Goal: Check status: Check status

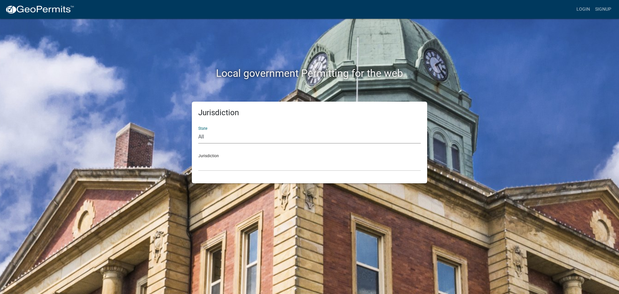
click at [200, 136] on select "All [US_STATE] [US_STATE] [US_STATE] [US_STATE] [US_STATE] [US_STATE] [US_STATE…" at bounding box center [309, 136] width 223 height 13
select select "[US_STATE]"
click at [198, 130] on select "All [US_STATE] [US_STATE] [US_STATE] [US_STATE] [US_STATE] [US_STATE] [US_STATE…" at bounding box center [309, 136] width 223 height 13
click at [212, 170] on select "[GEOGRAPHIC_DATA], [US_STATE][PERSON_NAME][GEOGRAPHIC_DATA], [US_STATE][PERSON_…" at bounding box center [309, 164] width 223 height 13
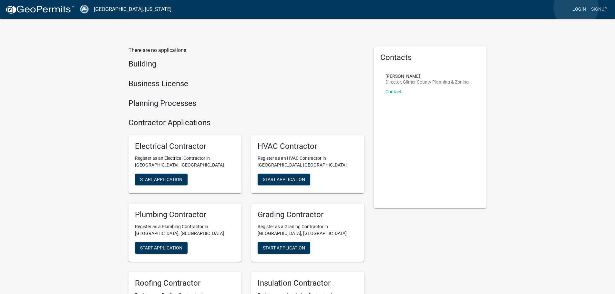
click at [576, 7] on link "Login" at bounding box center [578, 9] width 19 height 12
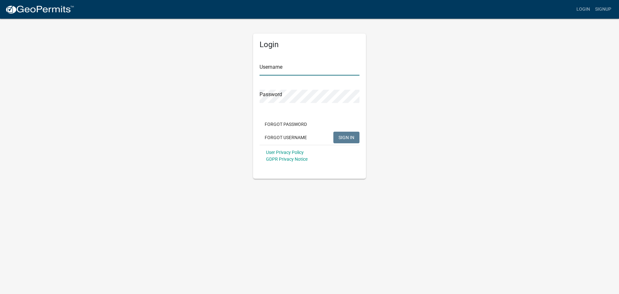
type input "dwright"
click at [349, 139] on span "SIGN IN" at bounding box center [347, 137] width 16 height 5
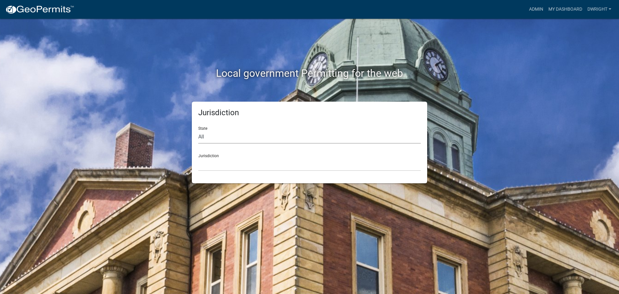
click at [204, 139] on select "All [US_STATE] [US_STATE] [US_STATE] [US_STATE] [US_STATE] [US_STATE] [US_STATE…" at bounding box center [309, 136] width 223 height 13
select select "[US_STATE]"
click at [198, 130] on select "All [US_STATE] [US_STATE] [US_STATE] [US_STATE] [US_STATE] [US_STATE] [US_STATE…" at bounding box center [309, 136] width 223 height 13
click at [210, 170] on select "[GEOGRAPHIC_DATA], [US_STATE][PERSON_NAME][GEOGRAPHIC_DATA], [US_STATE][PERSON_…" at bounding box center [309, 164] width 223 height 13
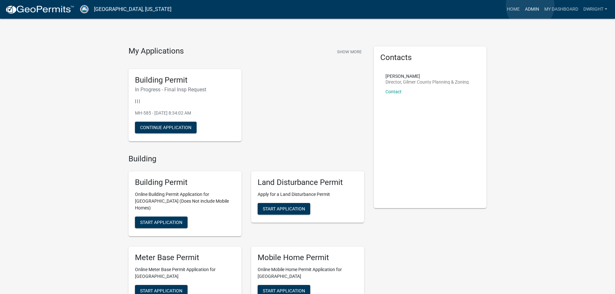
click at [530, 6] on link "Admin" at bounding box center [531, 9] width 19 height 12
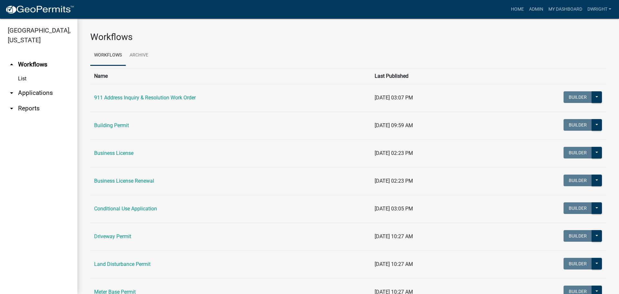
click at [44, 96] on link "arrow_drop_down Applications" at bounding box center [38, 92] width 77 height 15
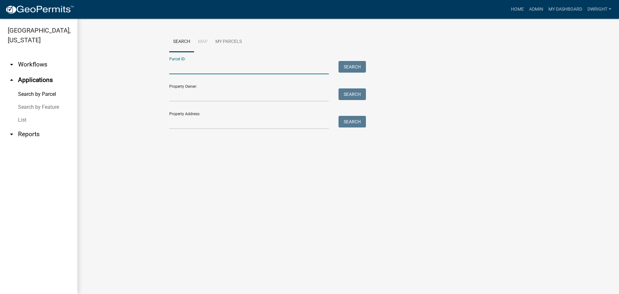
click at [199, 68] on input "Parcel ID:" at bounding box center [249, 67] width 160 height 13
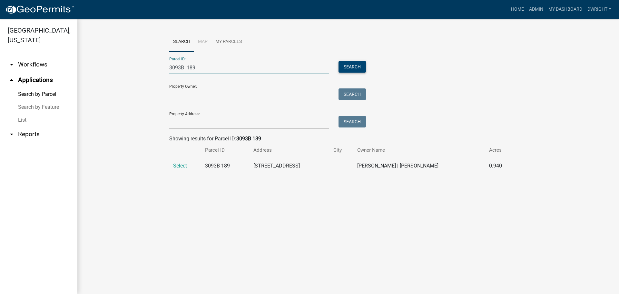
type input "3093B 189"
click at [355, 66] on button "Search" at bounding box center [352, 67] width 27 height 12
click at [184, 165] on span "Select" at bounding box center [180, 166] width 14 height 6
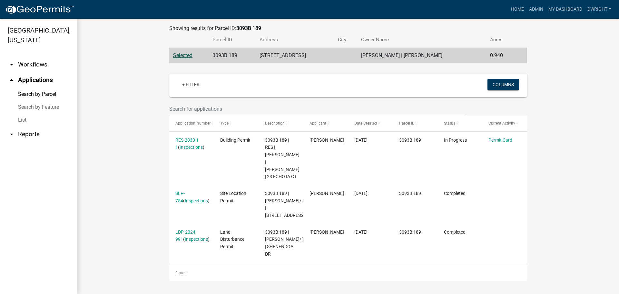
scroll to position [125, 0]
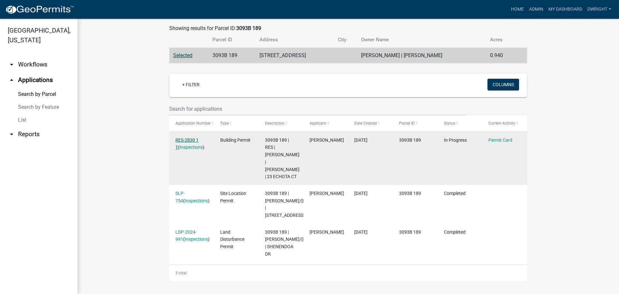
click at [188, 137] on link "RES-2830 1 1" at bounding box center [187, 143] width 23 height 13
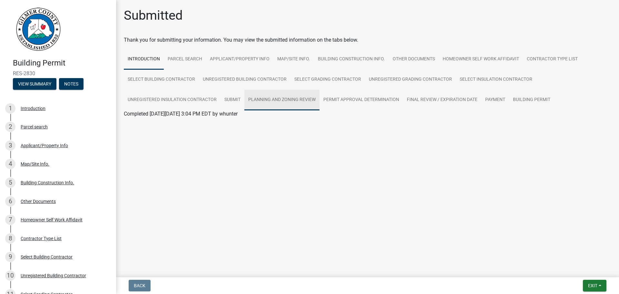
click at [296, 99] on link "Planning and Zoning Review" at bounding box center [282, 100] width 75 height 21
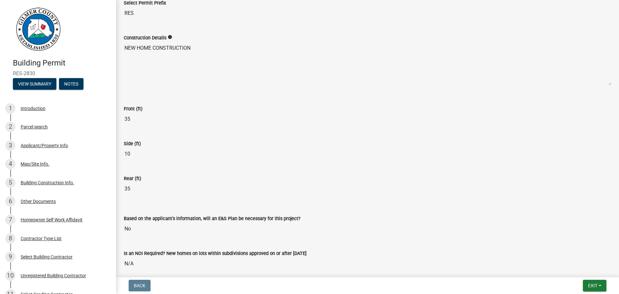
scroll to position [1355, 0]
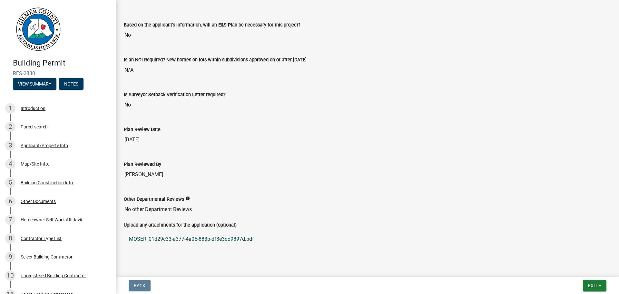
click at [215, 237] on link "MOSER_01d29c33-a377-4a05-883b-df3e3dd9897d.pdf" at bounding box center [368, 238] width 488 height 15
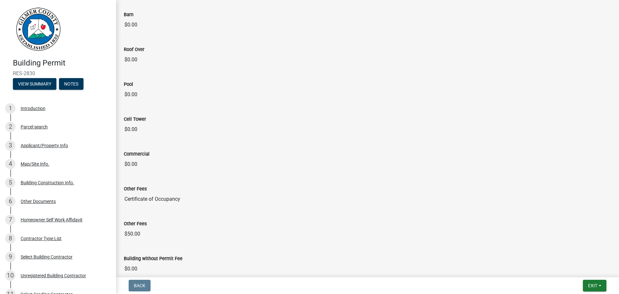
scroll to position [774, 0]
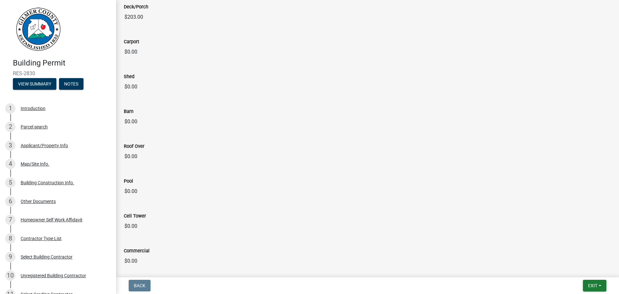
drag, startPoint x: 339, startPoint y: 163, endPoint x: 576, endPoint y: 156, distance: 236.9
click at [576, 156] on input "$0.00" at bounding box center [368, 156] width 488 height 13
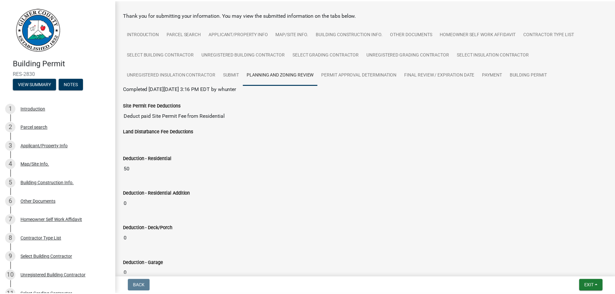
scroll to position [0, 0]
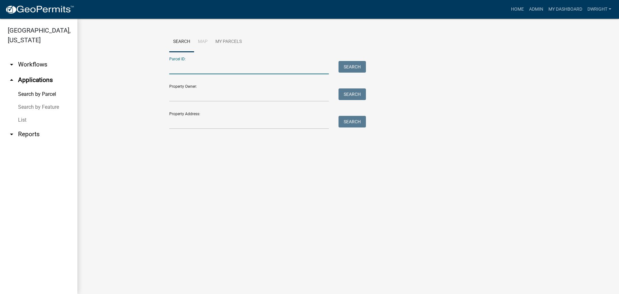
click at [177, 67] on input "Parcel ID:" at bounding box center [249, 67] width 160 height 13
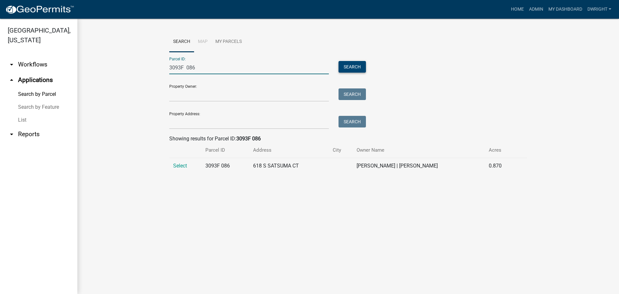
type input "3093F 086"
click at [345, 68] on button "Search" at bounding box center [352, 67] width 27 height 12
click at [176, 165] on span "Select" at bounding box center [180, 166] width 14 height 6
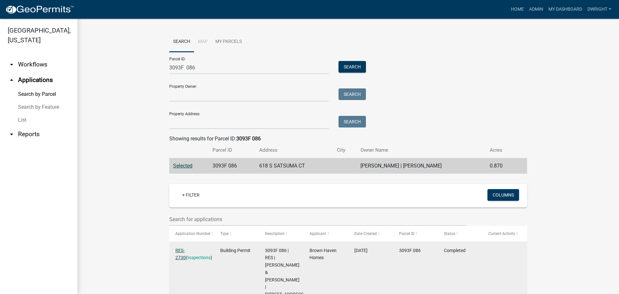
click at [186, 250] on link "RES-2730" at bounding box center [181, 254] width 10 height 13
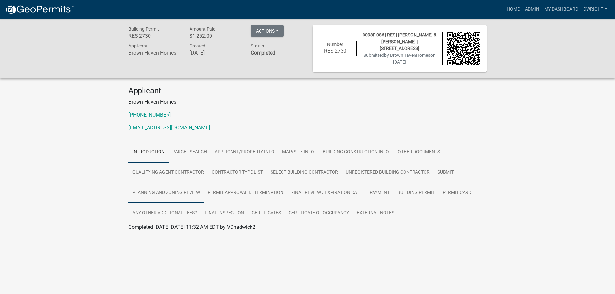
click at [168, 191] on link "Planning and Zoning Review" at bounding box center [165, 193] width 75 height 21
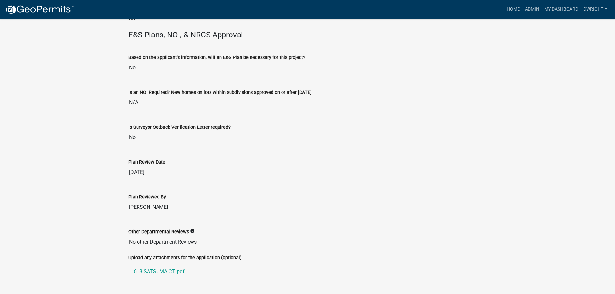
scroll to position [1492, 0]
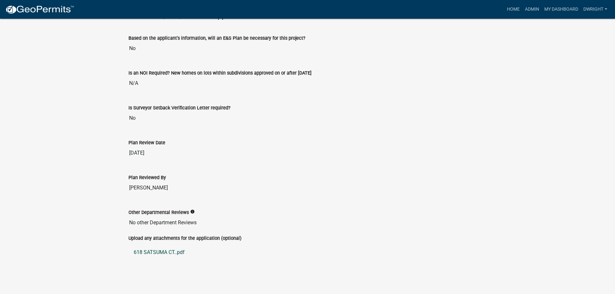
click at [165, 251] on link "618 SATSUMA CT..pdf" at bounding box center [307, 252] width 358 height 15
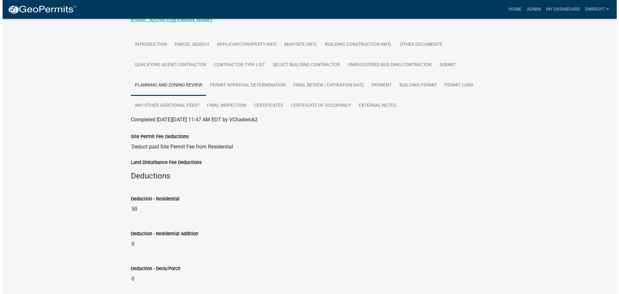
scroll to position [0, 0]
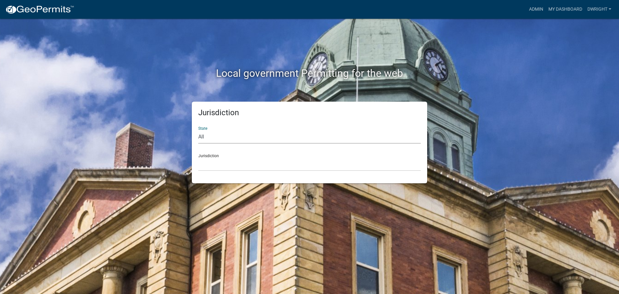
click at [200, 136] on select "All [US_STATE] [US_STATE] [US_STATE] [US_STATE] [US_STATE] [US_STATE] [US_STATE…" at bounding box center [309, 136] width 223 height 13
select select "[US_STATE]"
click at [198, 130] on select "All [US_STATE] [US_STATE] [US_STATE] [US_STATE] [US_STATE] [US_STATE] [US_STATE…" at bounding box center [309, 136] width 223 height 13
click at [210, 167] on select "[GEOGRAPHIC_DATA], [US_STATE][PERSON_NAME][GEOGRAPHIC_DATA], [US_STATE][PERSON_…" at bounding box center [309, 164] width 223 height 13
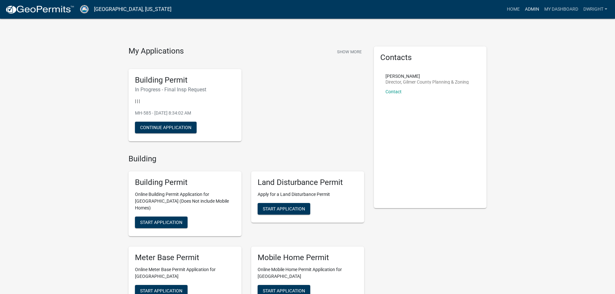
click at [529, 8] on link "Admin" at bounding box center [531, 9] width 19 height 12
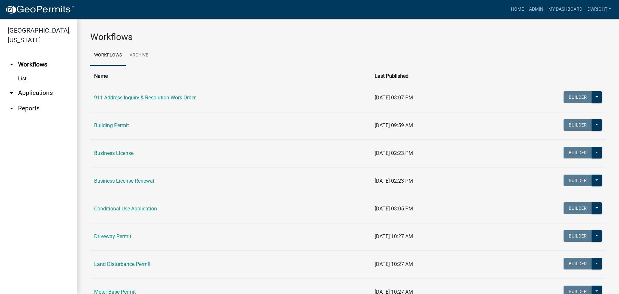
click at [33, 95] on link "arrow_drop_down Applications" at bounding box center [38, 92] width 77 height 15
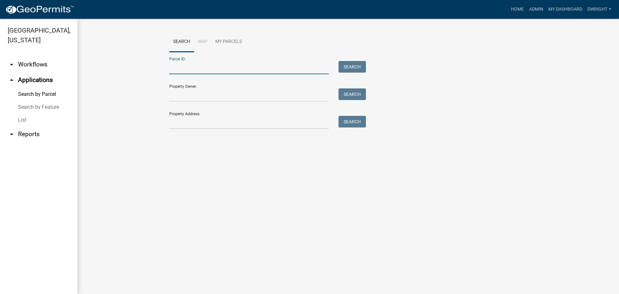
click at [193, 65] on input "Parcel ID:" at bounding box center [249, 67] width 160 height 13
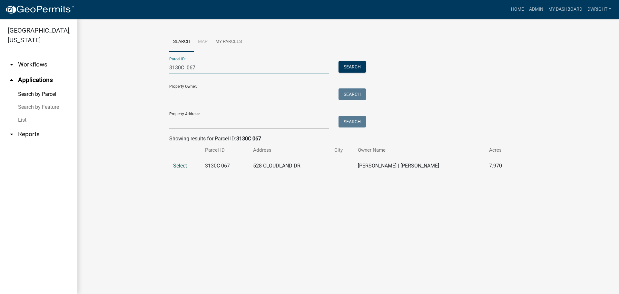
type input "3130C 067"
click at [186, 165] on span "Select" at bounding box center [180, 166] width 14 height 6
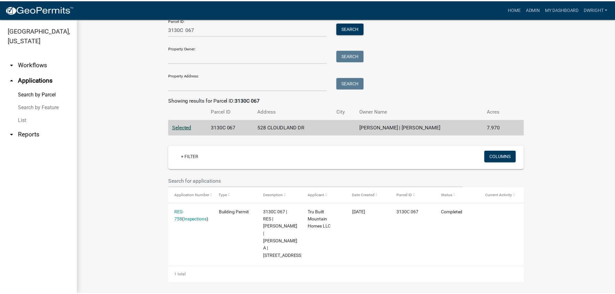
scroll to position [40, 0]
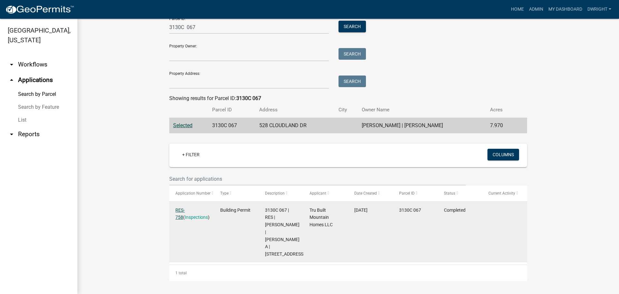
click at [185, 208] on link "RES-758" at bounding box center [180, 213] width 9 height 13
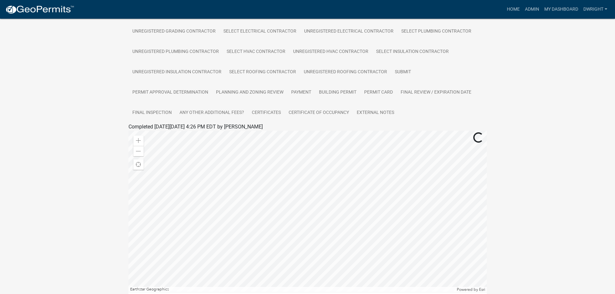
scroll to position [65, 0]
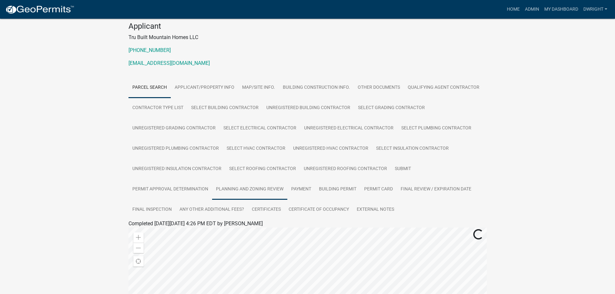
click at [262, 186] on link "Planning and Zoning Review" at bounding box center [249, 189] width 75 height 21
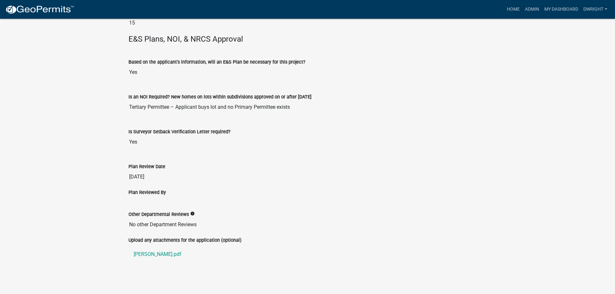
scroll to position [911, 0]
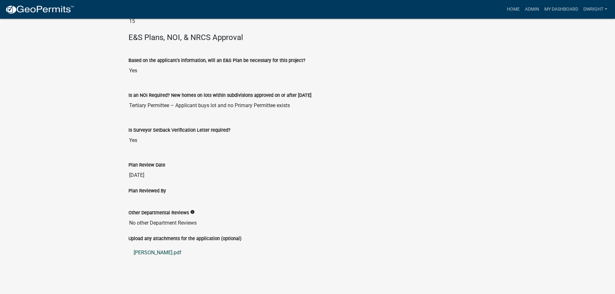
click at [147, 250] on link "ESBER.pdf" at bounding box center [307, 252] width 358 height 15
